Goal: Information Seeking & Learning: Learn about a topic

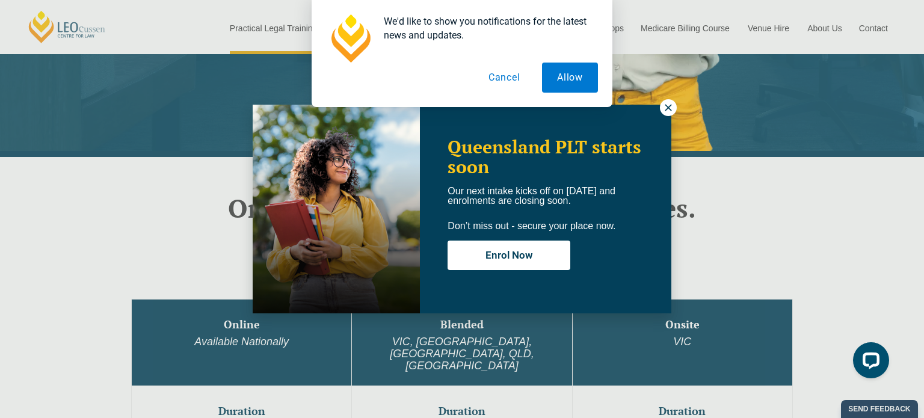
click at [511, 72] on button "Cancel" at bounding box center [504, 78] width 62 height 30
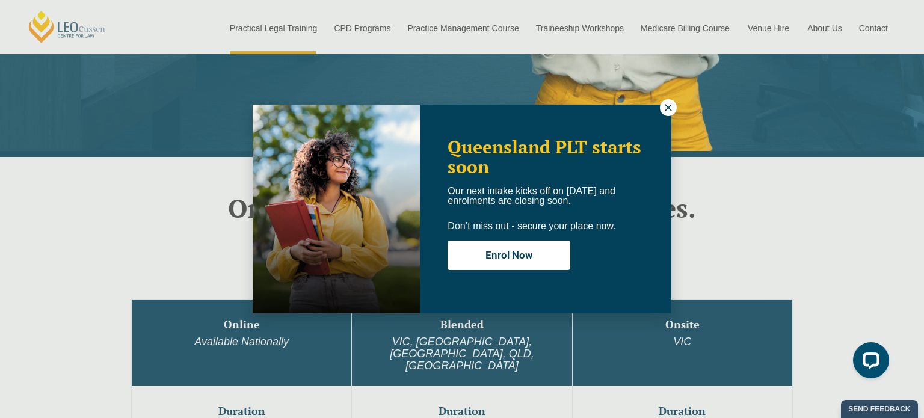
click at [660, 106] on button at bounding box center [668, 107] width 17 height 17
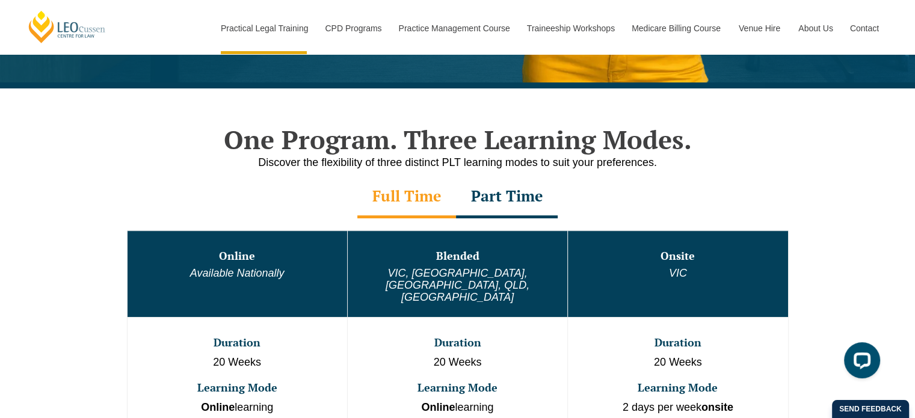
scroll to position [536, 0]
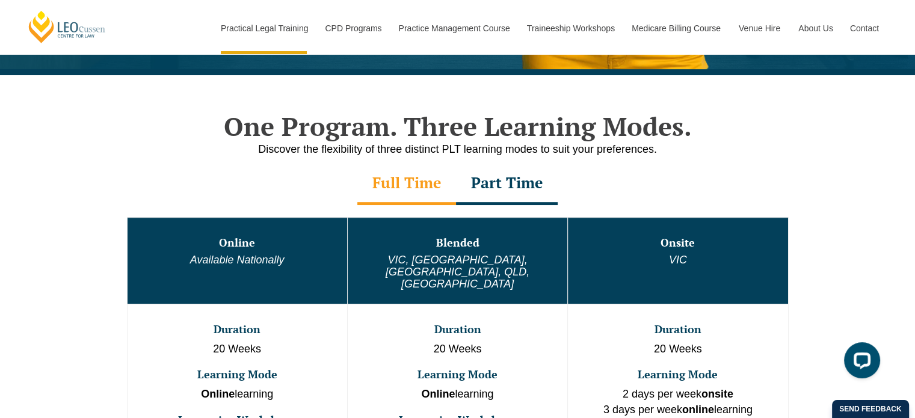
click at [495, 183] on div "Part Time" at bounding box center [507, 184] width 102 height 42
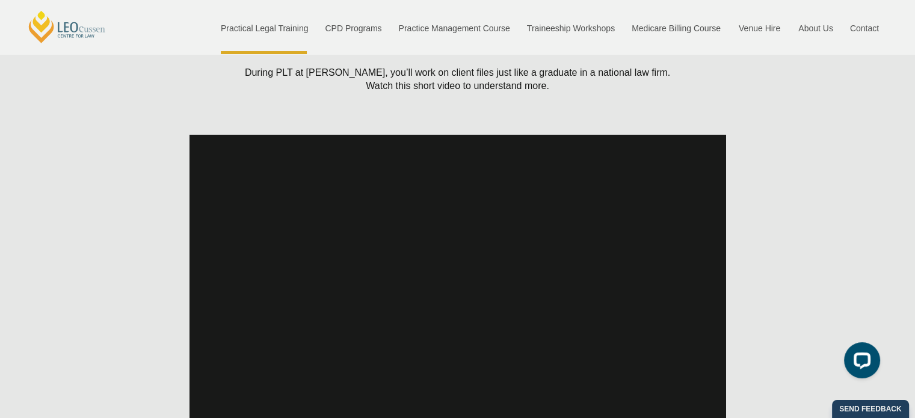
scroll to position [1122, 0]
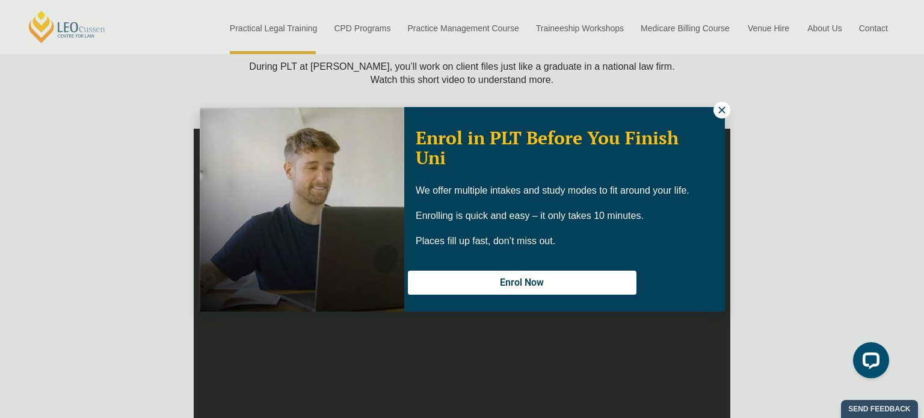
click at [723, 108] on icon at bounding box center [721, 109] width 7 height 7
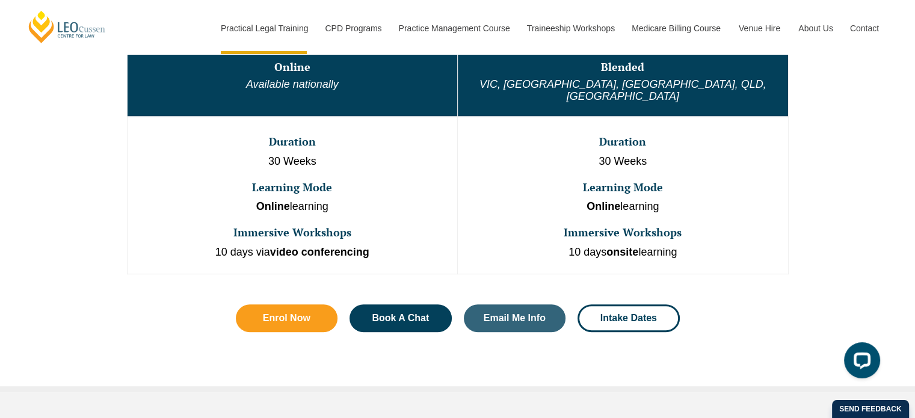
scroll to position [714, 0]
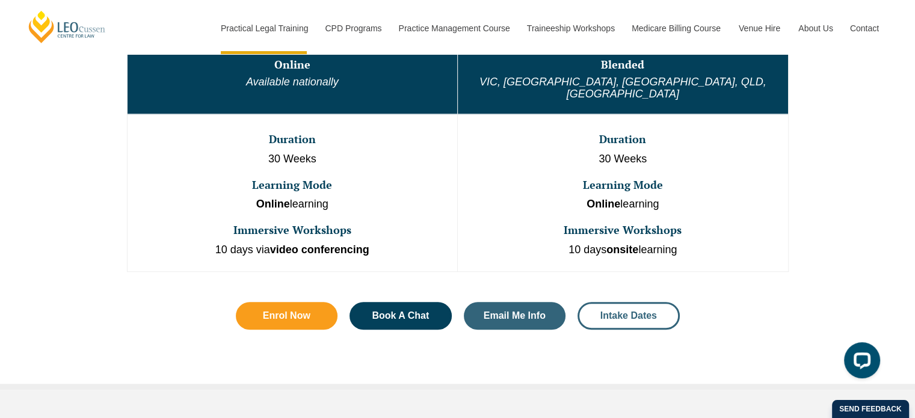
click at [623, 311] on span "Intake Dates" at bounding box center [628, 316] width 57 height 10
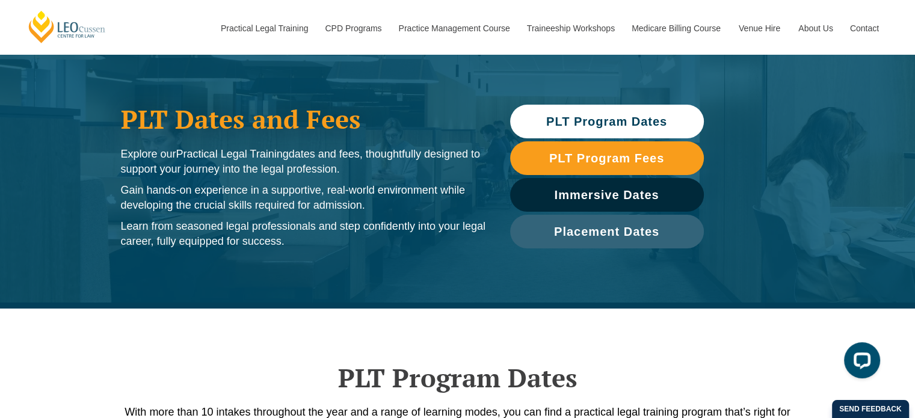
click at [616, 126] on span "PLT Program Dates" at bounding box center [606, 121] width 121 height 12
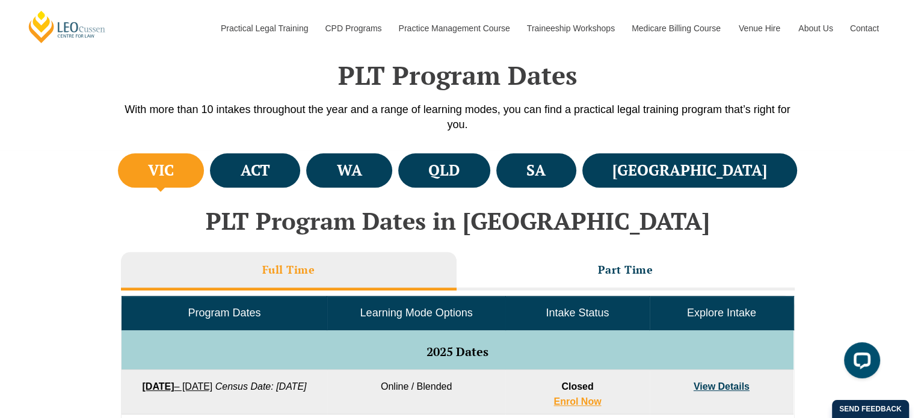
scroll to position [358, 0]
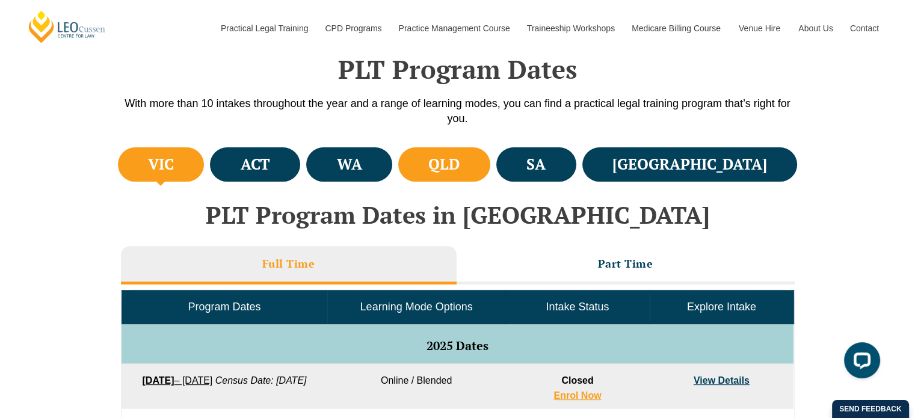
click at [490, 158] on li "QLD" at bounding box center [444, 164] width 92 height 34
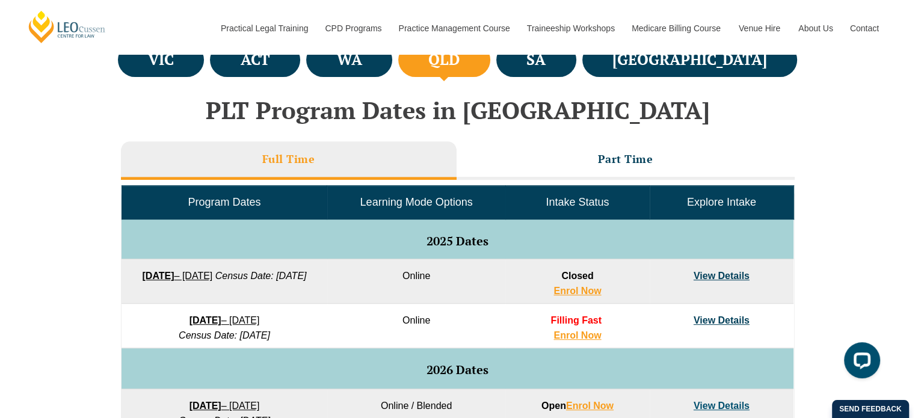
scroll to position [464, 0]
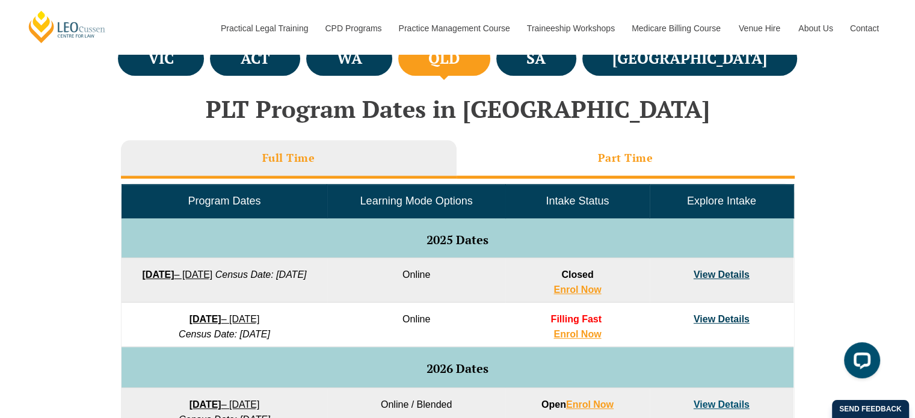
click at [622, 153] on h3 "Part Time" at bounding box center [625, 158] width 55 height 14
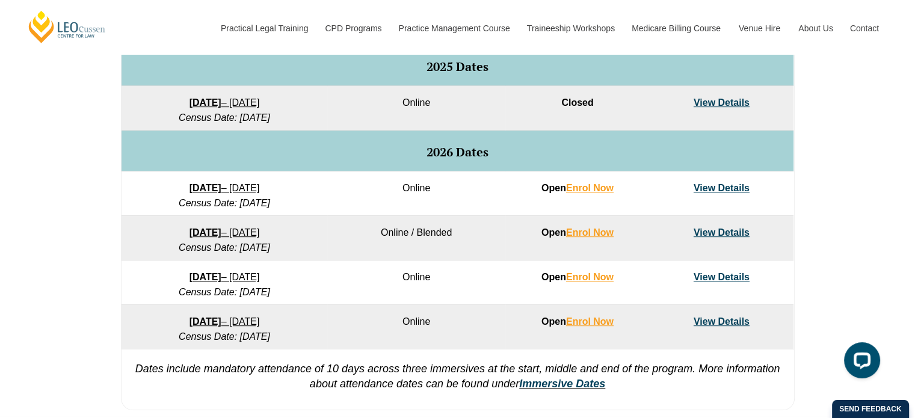
scroll to position [637, 0]
